Goal: Task Accomplishment & Management: Manage account settings

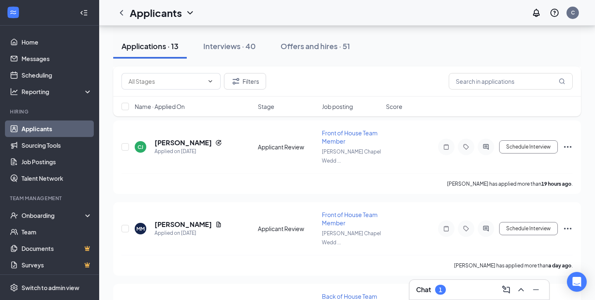
scroll to position [121, 0]
click at [524, 289] on icon "ChevronUp" at bounding box center [521, 290] width 10 height 10
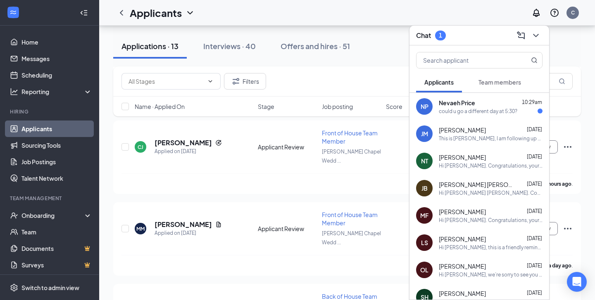
click at [487, 111] on div "could u go a different day at 5:30?" at bounding box center [478, 111] width 79 height 7
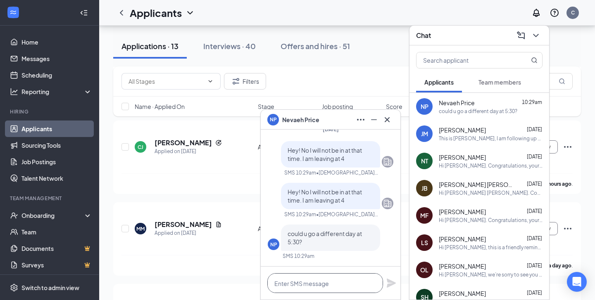
click at [339, 285] on textarea at bounding box center [325, 284] width 116 height 20
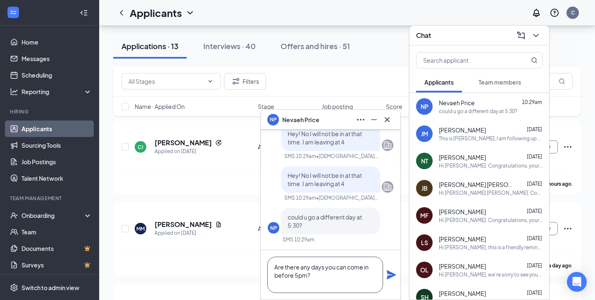
type textarea "Are there any days you can come in before 5pm?"
click at [393, 276] on icon "Plane" at bounding box center [391, 275] width 9 height 9
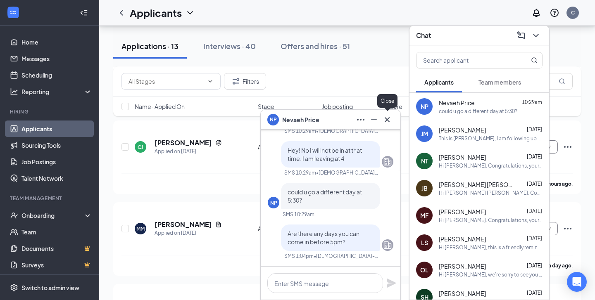
click at [388, 119] on icon "Cross" at bounding box center [387, 120] width 10 height 10
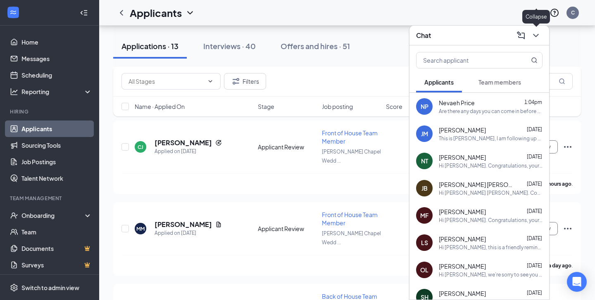
click at [540, 33] on icon "ChevronDown" at bounding box center [536, 36] width 10 height 10
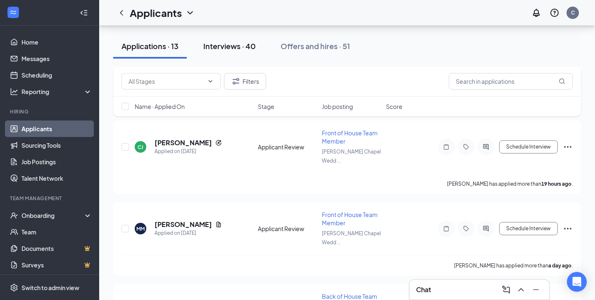
click at [235, 49] on div "Interviews · 40" at bounding box center [229, 46] width 52 height 10
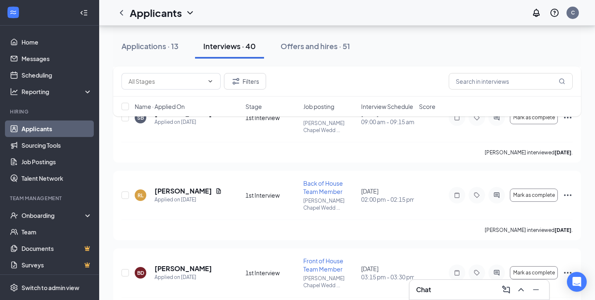
scroll to position [2269, 0]
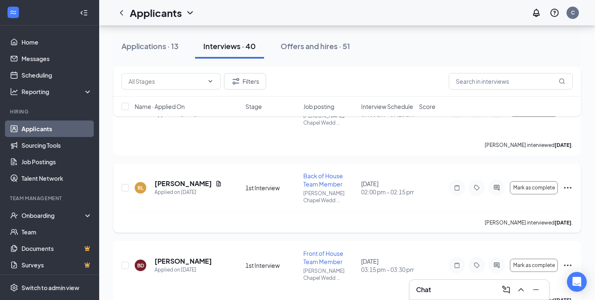
click at [567, 185] on icon "Ellipses" at bounding box center [568, 188] width 10 height 10
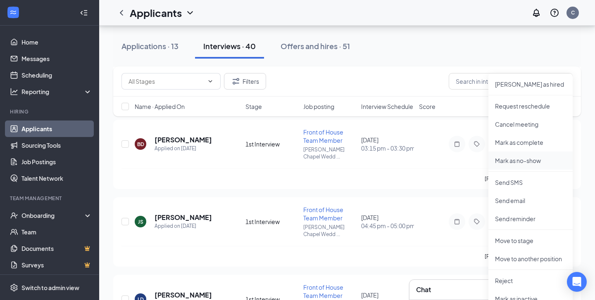
scroll to position [2391, 0]
click at [509, 276] on p "Reject" at bounding box center [530, 280] width 71 height 8
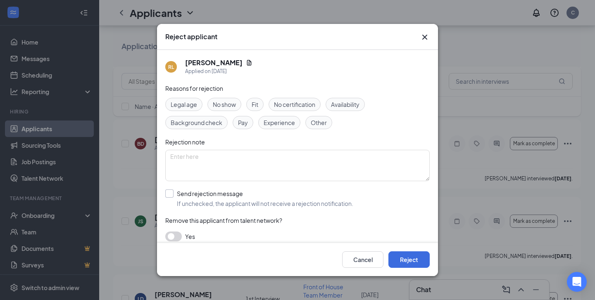
click at [172, 195] on input "Send rejection message If unchecked, the applicant will not receive a rejection…" at bounding box center [259, 199] width 188 height 18
checkbox input "true"
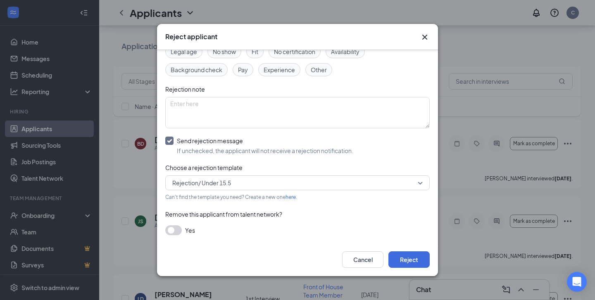
click at [305, 186] on span "Rejection/ Under 15.5" at bounding box center [293, 183] width 243 height 12
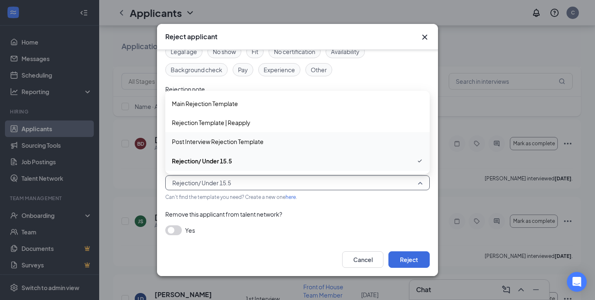
click at [274, 143] on span "Post Interview Rejection Template" at bounding box center [297, 141] width 251 height 9
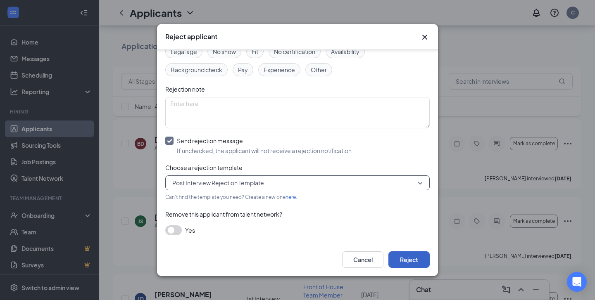
click at [406, 261] on button "Reject" at bounding box center [408, 260] width 41 height 17
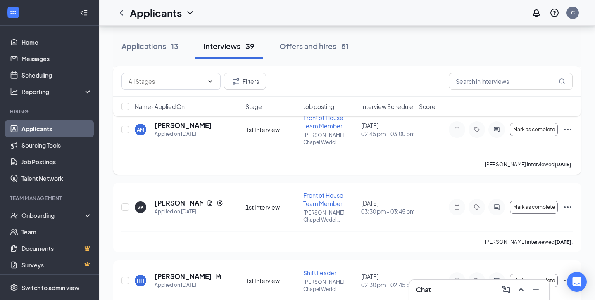
scroll to position [1037, 0]
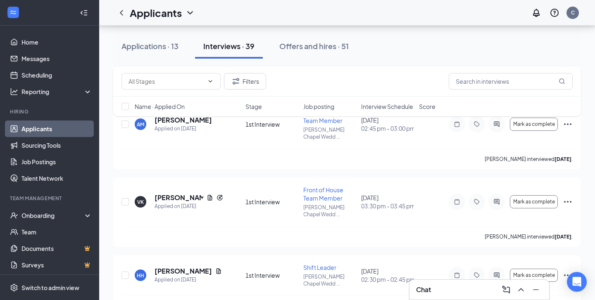
click at [566, 124] on div "Filters Name · Applied On Stage Job posting Interview Schedule Score" at bounding box center [347, 96] width 468 height 58
click at [567, 124] on div "Filters Name · Applied On Stage Job posting Interview Schedule Score" at bounding box center [347, 96] width 468 height 58
click at [567, 123] on div "Filters Name · Applied On Stage Job posting Interview Schedule Score" at bounding box center [347, 96] width 468 height 58
click at [563, 126] on icon "Ellipses" at bounding box center [568, 124] width 10 height 10
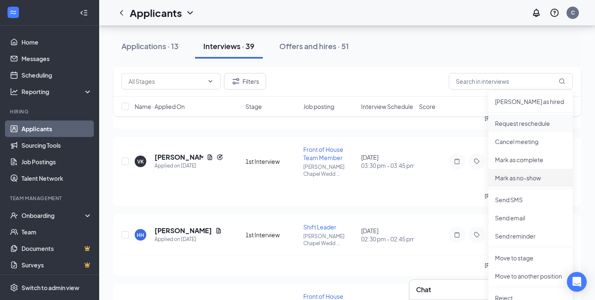
scroll to position [1132, 0]
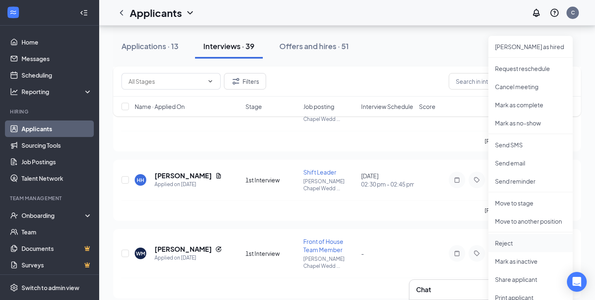
click at [512, 245] on p "Reject" at bounding box center [530, 243] width 71 height 8
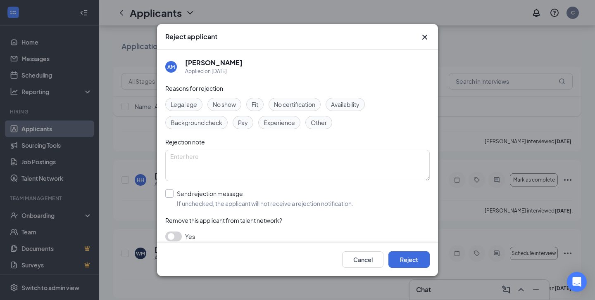
click at [171, 196] on input "Send rejection message If unchecked, the applicant will not receive a rejection…" at bounding box center [259, 199] width 188 height 18
checkbox input "true"
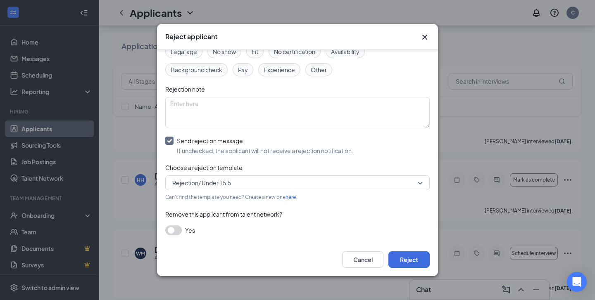
click at [238, 179] on span "Rejection/ Under 15.5" at bounding box center [293, 183] width 243 height 12
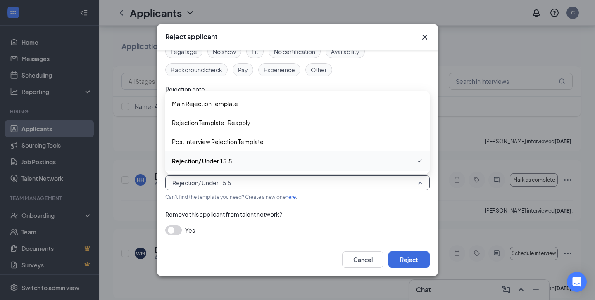
scroll to position [1152, 0]
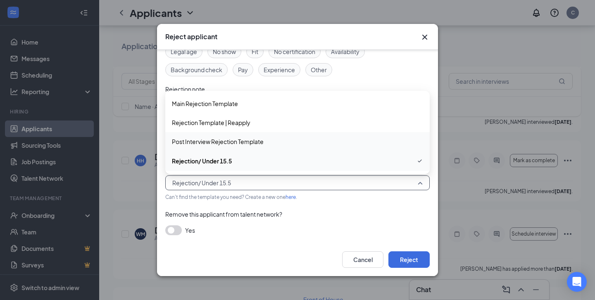
click at [247, 143] on span "Post Interview Rejection Template" at bounding box center [218, 141] width 92 height 9
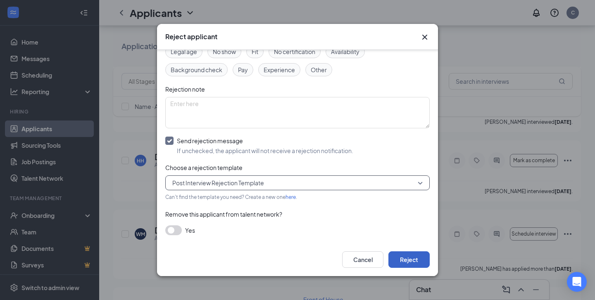
click at [419, 264] on button "Reject" at bounding box center [408, 260] width 41 height 17
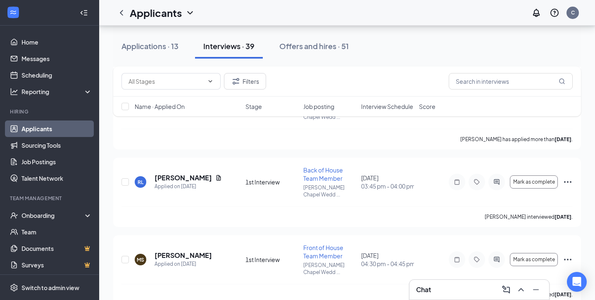
scroll to position [1809, 0]
click at [567, 182] on icon "Ellipses" at bounding box center [567, 182] width 7 height 2
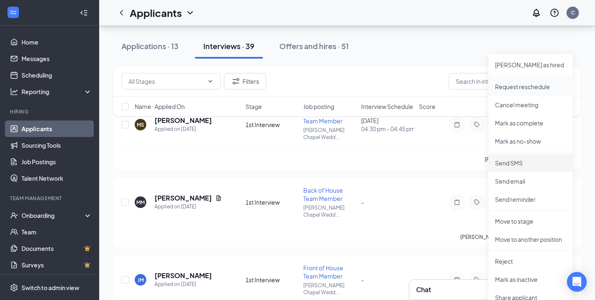
scroll to position [1960, 0]
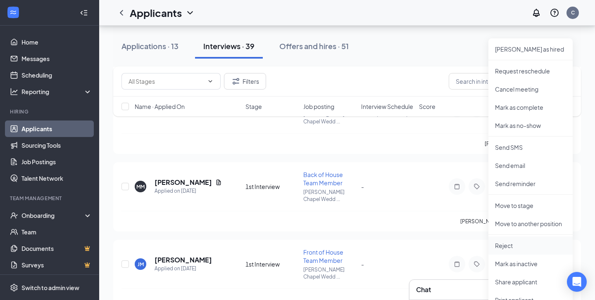
click at [525, 246] on p "Reject" at bounding box center [530, 246] width 71 height 8
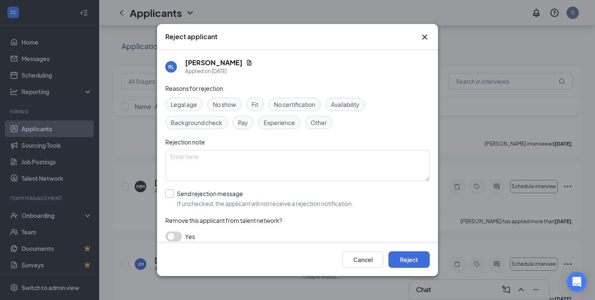
click at [169, 196] on input "Send rejection message If unchecked, the applicant will not receive a rejection…" at bounding box center [259, 199] width 188 height 18
checkbox input "true"
click at [254, 231] on span "Rejection/ Under 15.5" at bounding box center [293, 236] width 243 height 12
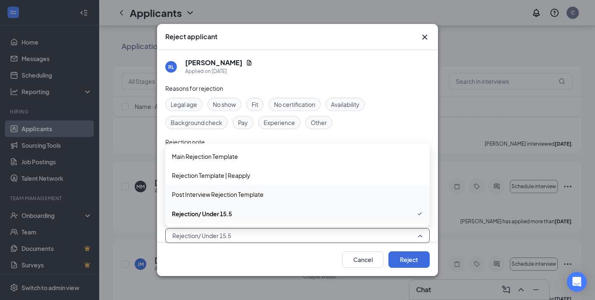
click at [259, 197] on span "Post Interview Rejection Template" at bounding box center [218, 194] width 92 height 9
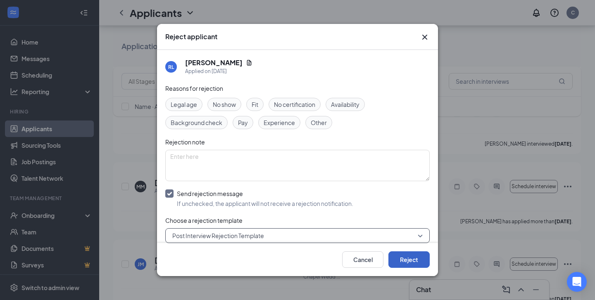
click at [411, 261] on button "Reject" at bounding box center [408, 260] width 41 height 17
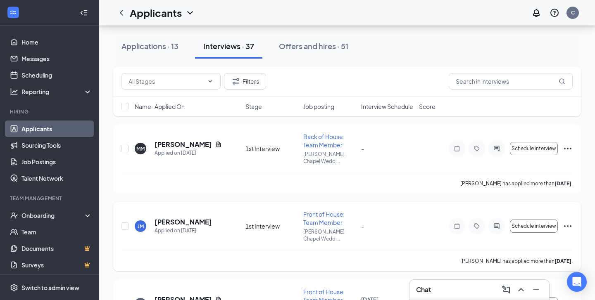
scroll to position [1921, 0]
click at [566, 148] on icon "Ellipses" at bounding box center [568, 148] width 10 height 10
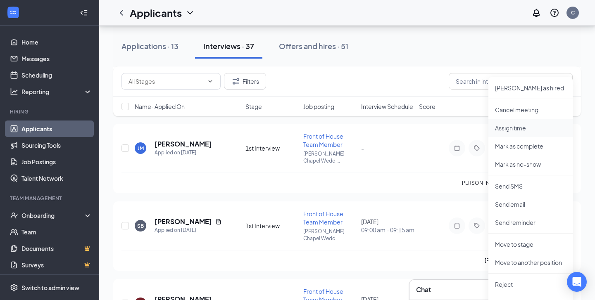
scroll to position [2006, 0]
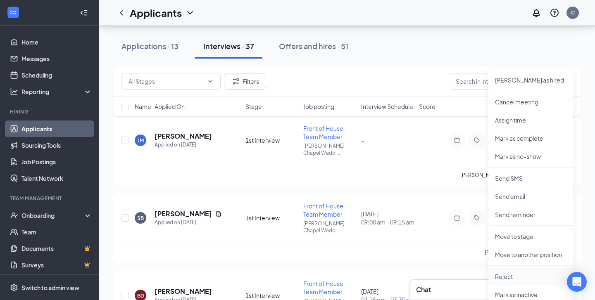
click at [508, 277] on p "Reject" at bounding box center [530, 277] width 71 height 8
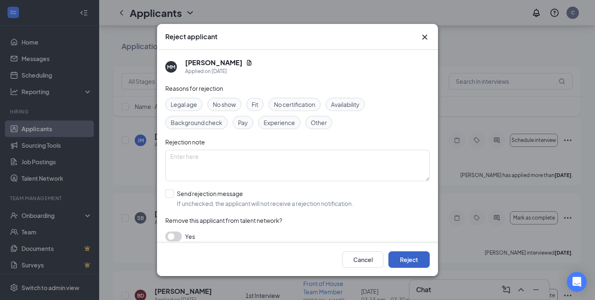
click at [416, 259] on button "Reject" at bounding box center [408, 260] width 41 height 17
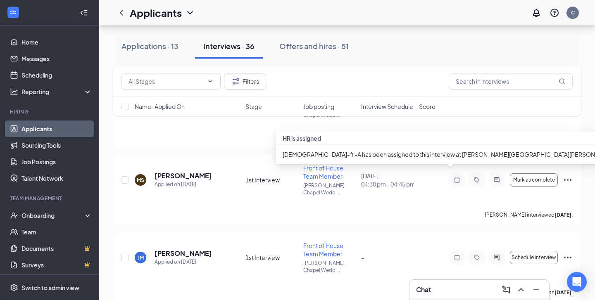
scroll to position [1811, 0]
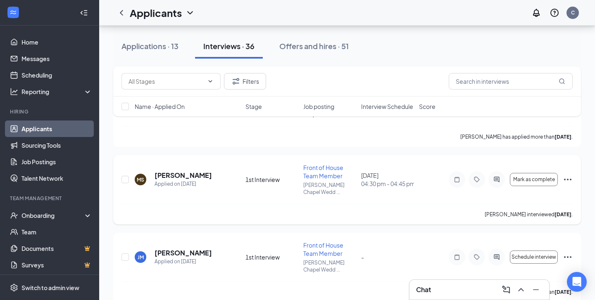
click at [569, 181] on icon "Ellipses" at bounding box center [568, 180] width 10 height 10
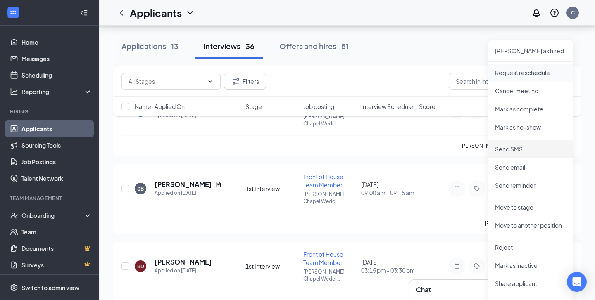
scroll to position [1958, 0]
click at [518, 248] on p "Reject" at bounding box center [530, 247] width 71 height 8
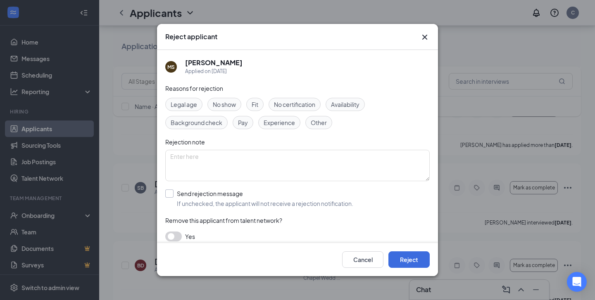
click at [171, 193] on input "Send rejection message If unchecked, the applicant will not receive a rejection…" at bounding box center [259, 199] width 188 height 18
checkbox input "true"
click at [245, 232] on span "Rejection/ Under 15.5" at bounding box center [293, 236] width 243 height 12
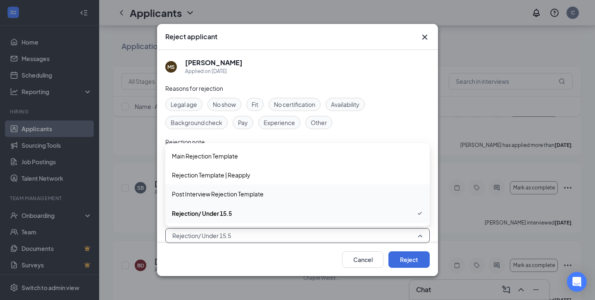
click at [252, 194] on span "Post Interview Rejection Template" at bounding box center [218, 194] width 92 height 9
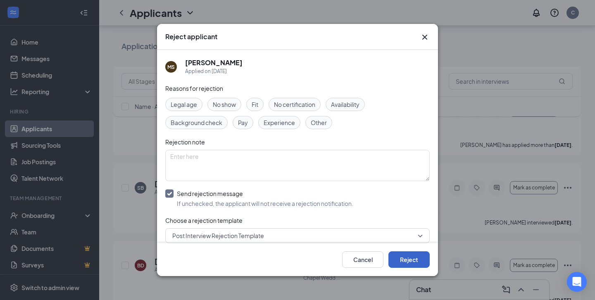
click at [393, 256] on button "Reject" at bounding box center [408, 260] width 41 height 17
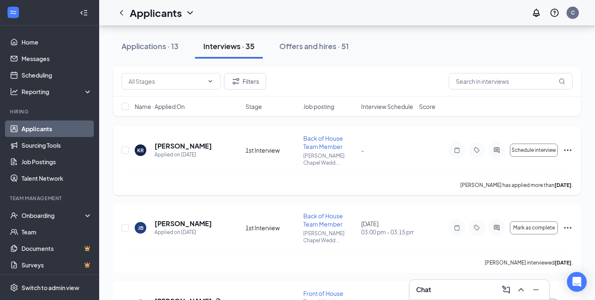
scroll to position [1612, 0]
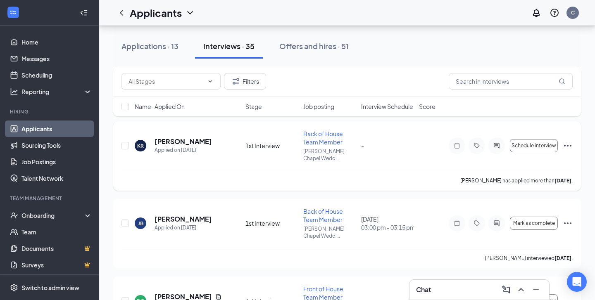
click at [569, 144] on icon "Ellipses" at bounding box center [568, 146] width 10 height 10
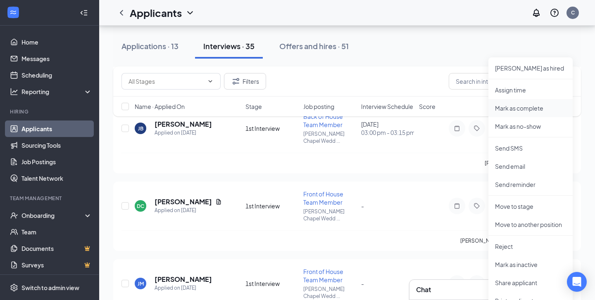
scroll to position [1708, 0]
click at [512, 245] on p "Reject" at bounding box center [530, 246] width 71 height 8
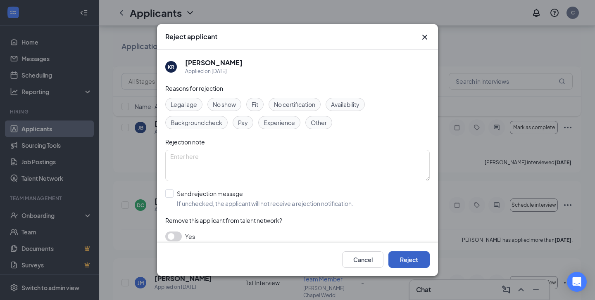
click at [403, 260] on button "Reject" at bounding box center [408, 260] width 41 height 17
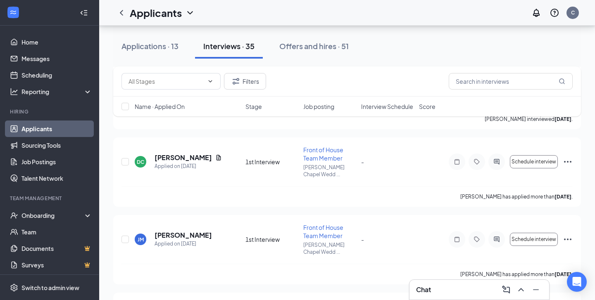
scroll to position [1670, 0]
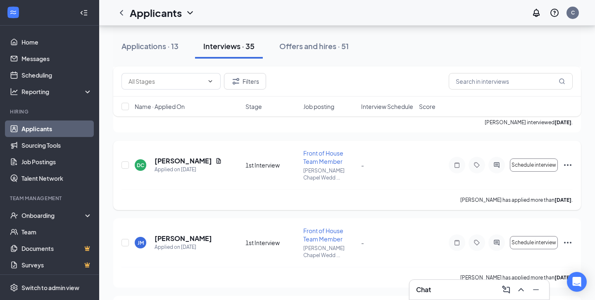
click at [567, 166] on icon "Ellipses" at bounding box center [567, 165] width 7 height 2
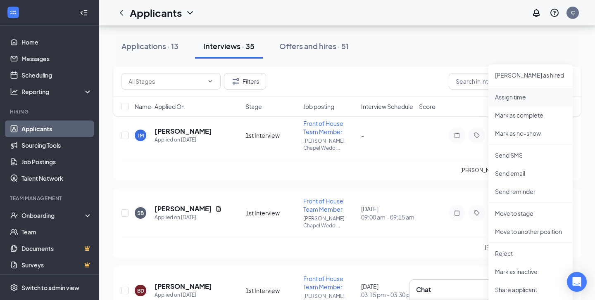
scroll to position [1781, 0]
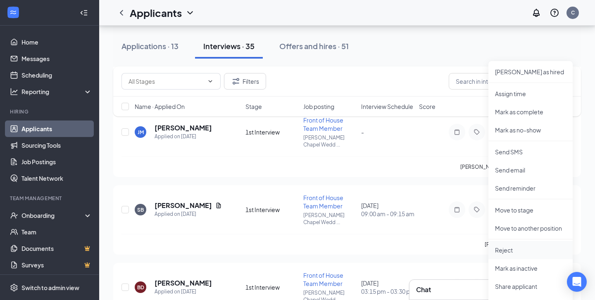
click at [517, 255] on li "Reject" at bounding box center [530, 250] width 84 height 18
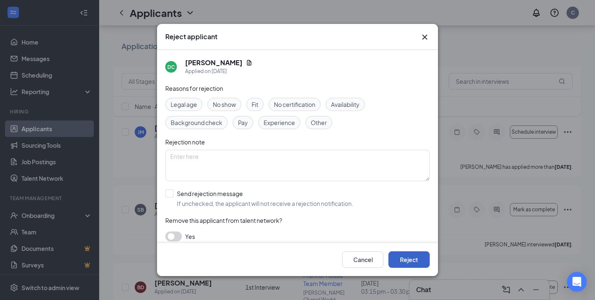
click at [405, 257] on button "Reject" at bounding box center [408, 260] width 41 height 17
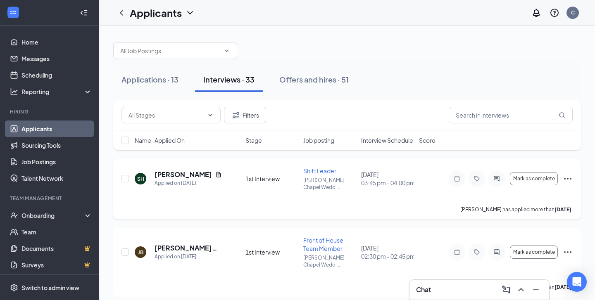
scroll to position [0, 0]
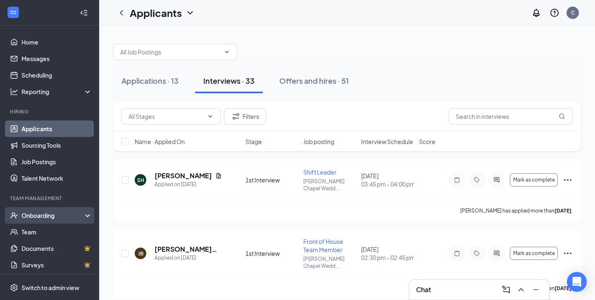
click at [52, 218] on div "Onboarding" at bounding box center [53, 216] width 64 height 8
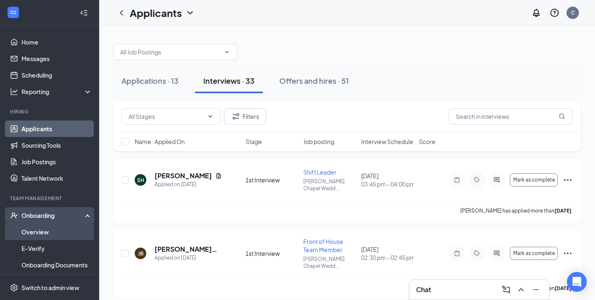
click at [48, 231] on link "Overview" at bounding box center [56, 232] width 71 height 17
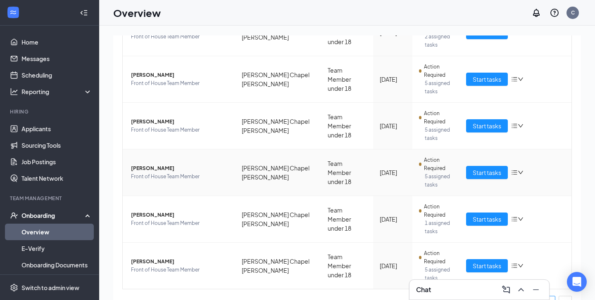
scroll to position [157, 0]
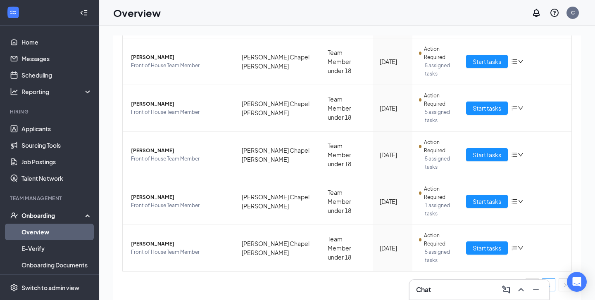
click at [292, 11] on div "Overview C" at bounding box center [347, 13] width 496 height 26
